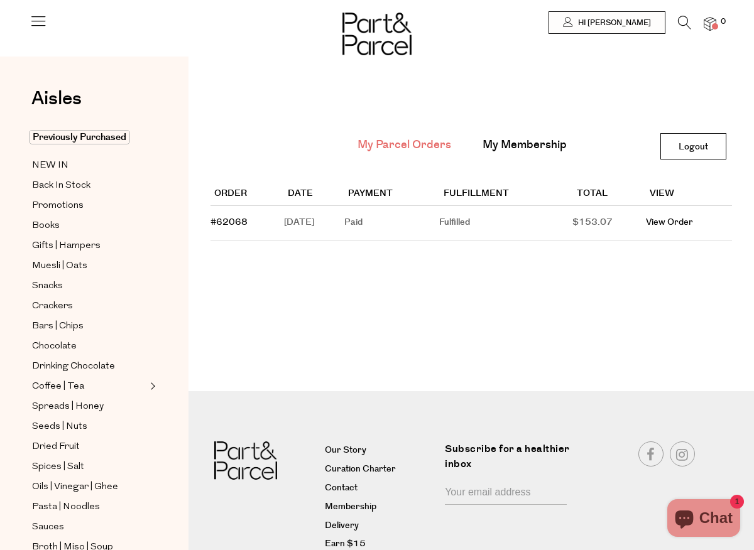
scroll to position [3, 0]
click at [69, 403] on span "Spreads | Honey" at bounding box center [68, 406] width 72 height 15
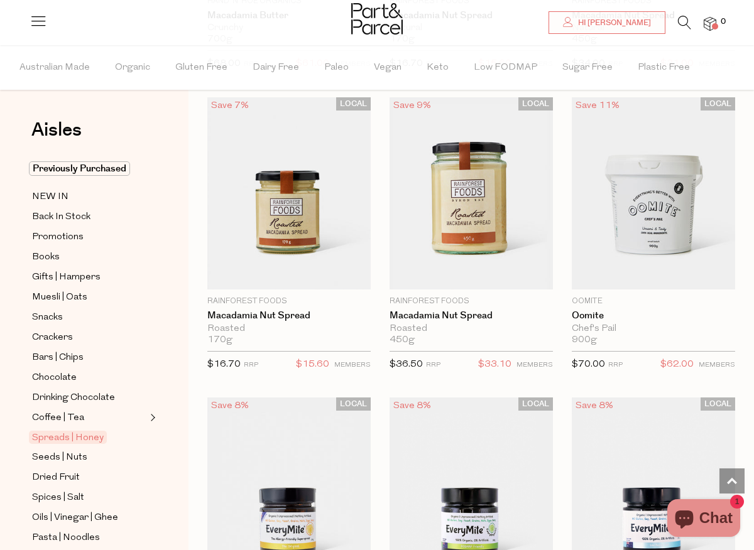
scroll to position [2774, 0]
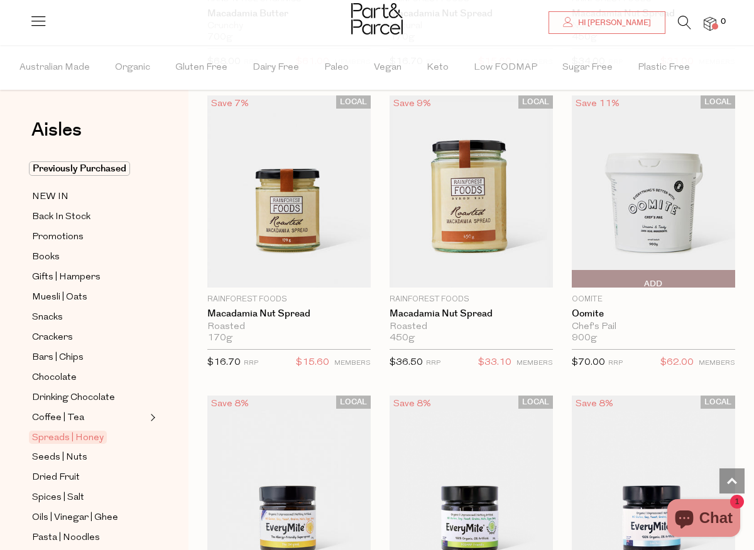
click at [634, 200] on img at bounding box center [652, 191] width 163 height 193
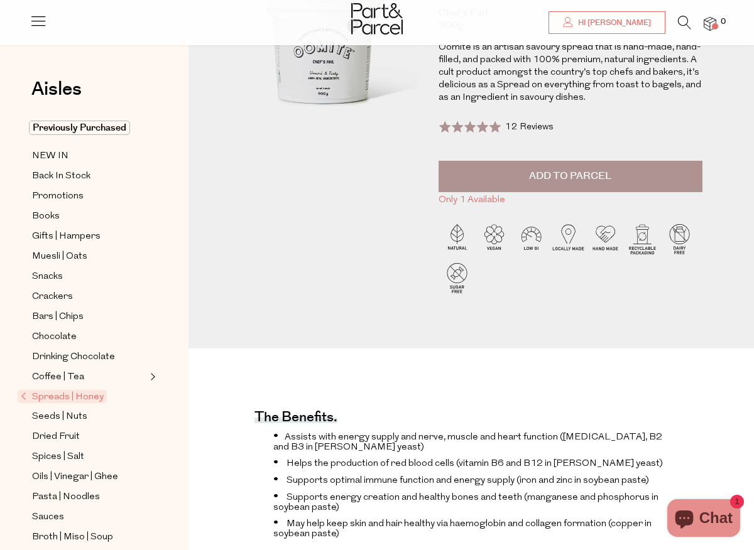
scroll to position [162, 0]
